Goal: Check status

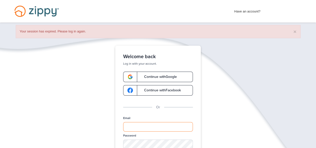
type input "**********"
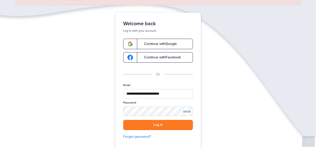
scroll to position [40, 0]
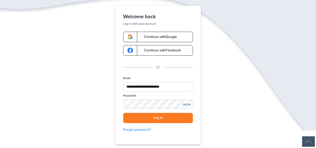
click at [181, 116] on button "Log in" at bounding box center [158, 118] width 70 height 10
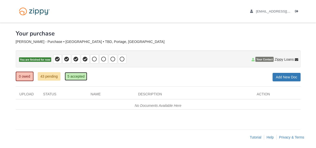
click at [78, 75] on link "5 accepted" at bounding box center [76, 76] width 23 height 9
